Goal: Find contact information: Find contact information

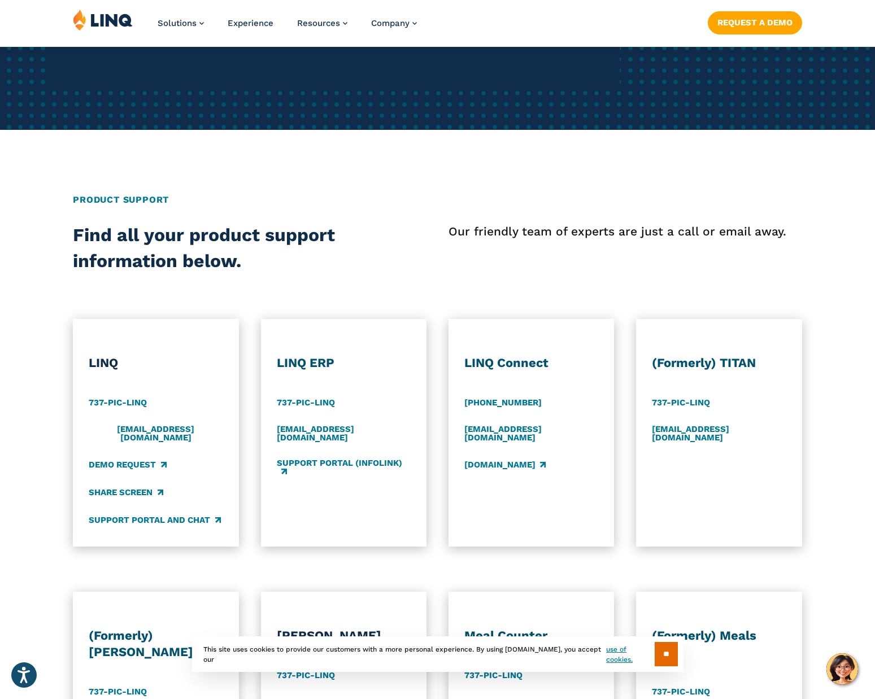
scroll to position [361, 0]
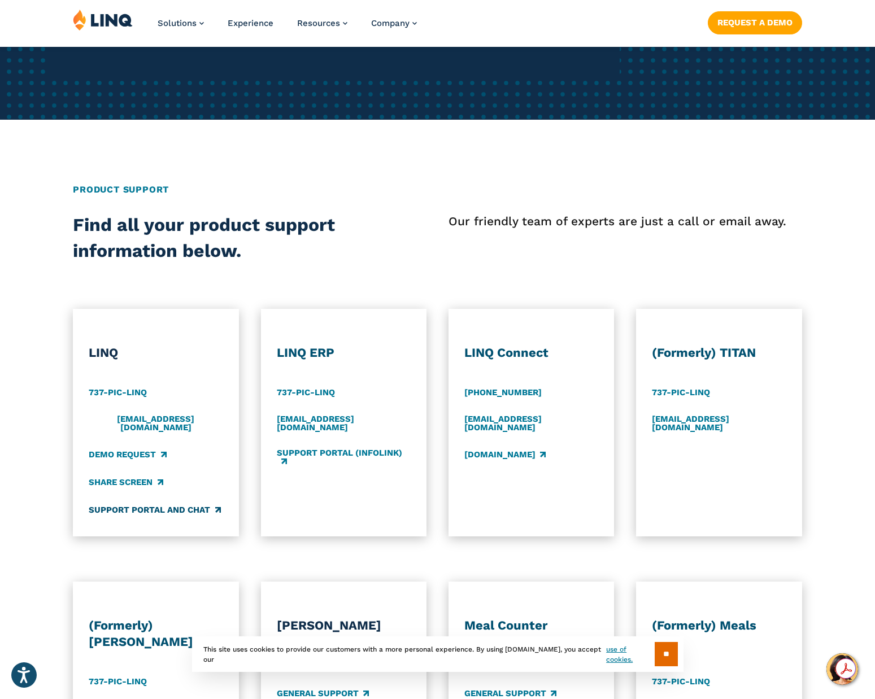
click at [212, 504] on link "Support Portal and Chat" at bounding box center [155, 510] width 132 height 12
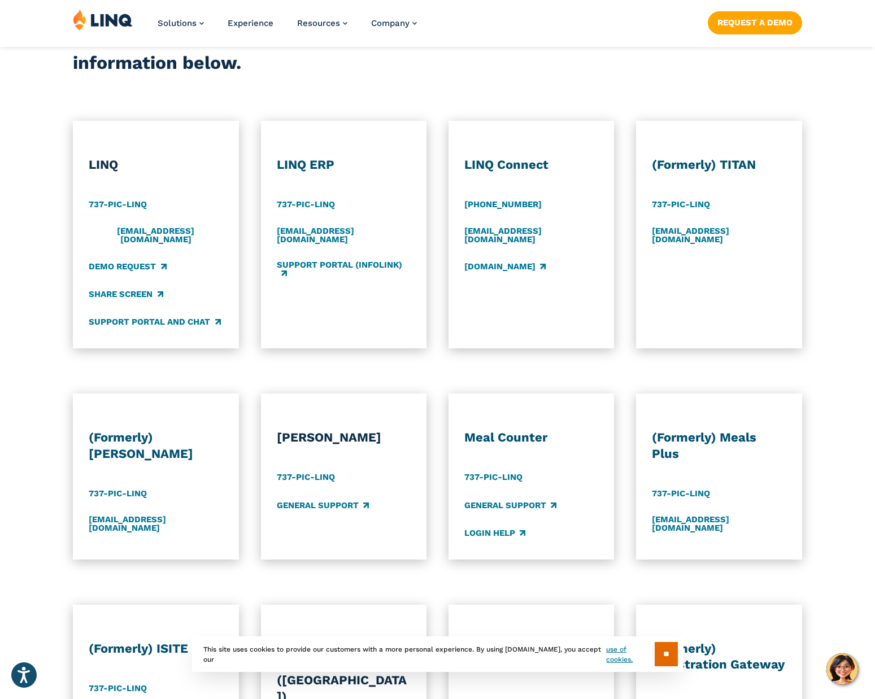
scroll to position [560, 0]
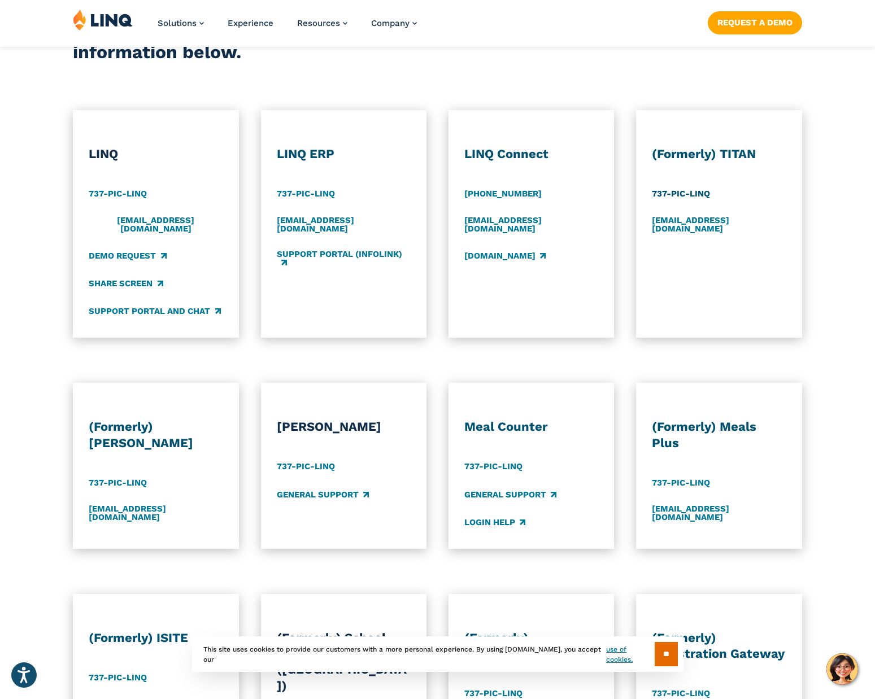
click at [679, 194] on link "737-PIC-LINQ" at bounding box center [681, 194] width 58 height 12
drag, startPoint x: 714, startPoint y: 289, endPoint x: 710, endPoint y: 264, distance: 25.7
click at [714, 288] on div "(Formerly) TITAN 737-PIC-LINQ support@titank12.com" at bounding box center [719, 231] width 134 height 171
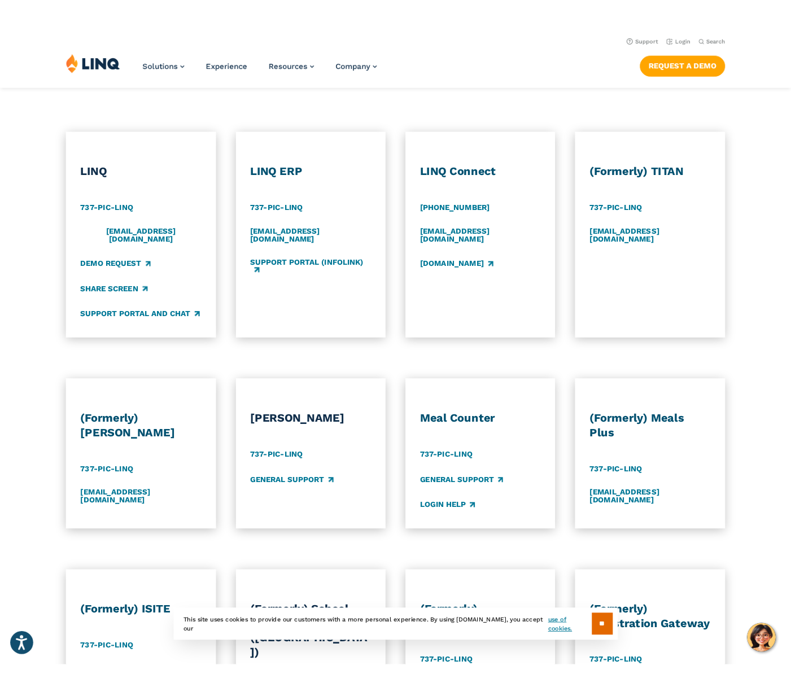
scroll to position [555, 0]
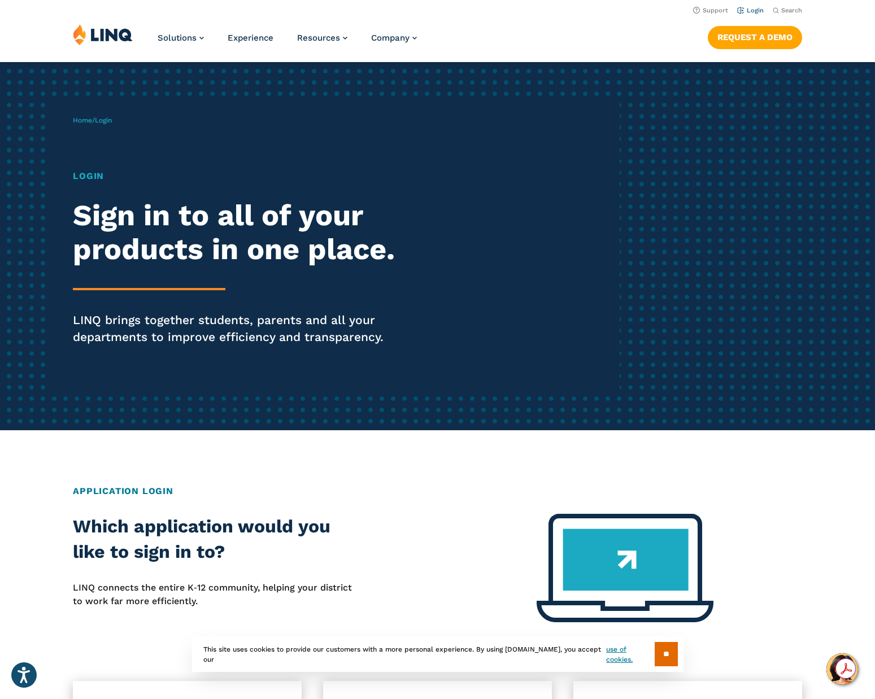
click at [753, 10] on link "Login" at bounding box center [750, 10] width 27 height 7
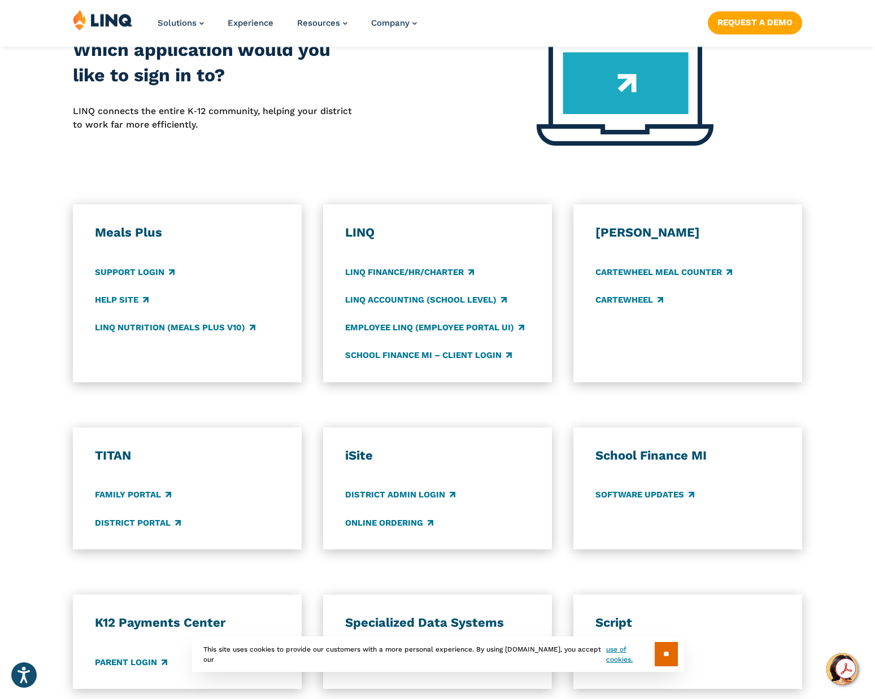
scroll to position [483, 0]
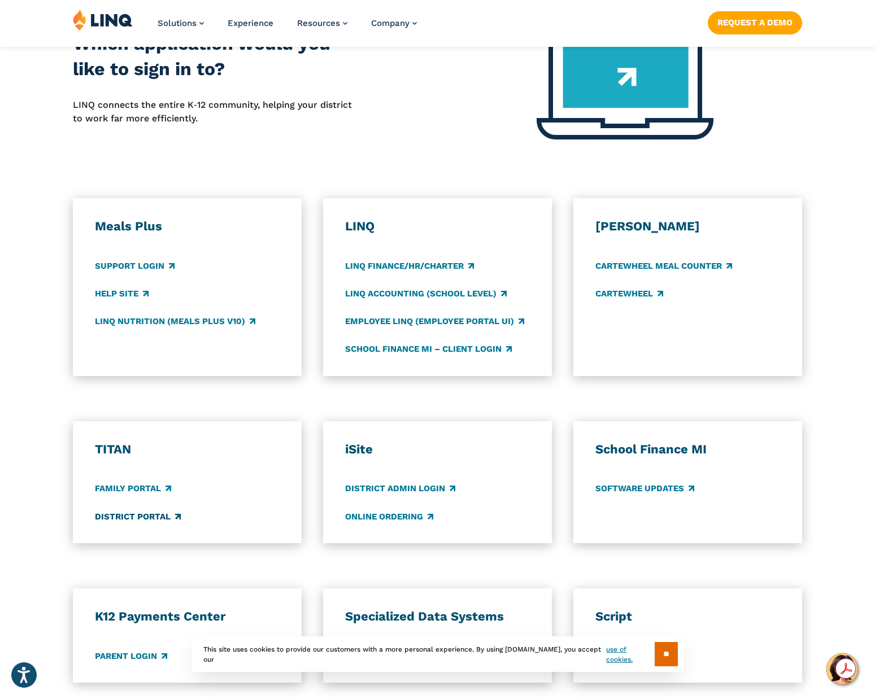
click at [137, 514] on link "District Portal" at bounding box center [138, 517] width 86 height 12
